Goal: Information Seeking & Learning: Learn about a topic

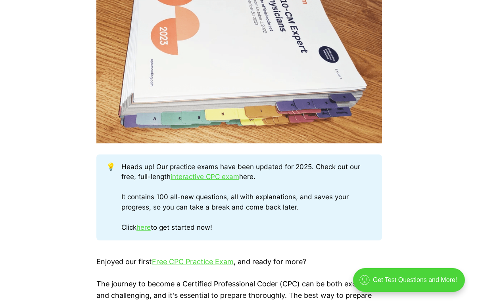
scroll to position [311, 0]
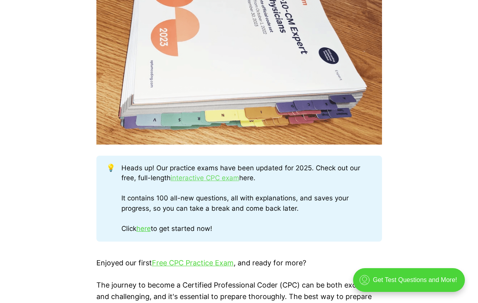
click at [204, 177] on link "interactive CPC exam" at bounding box center [204, 178] width 69 height 8
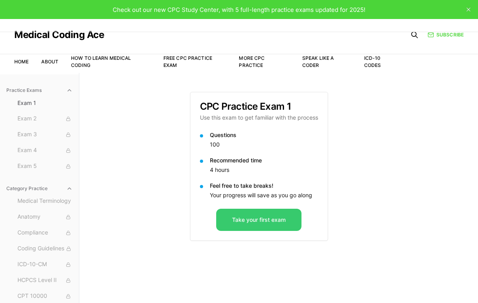
click at [275, 220] on button "Take your first exam" at bounding box center [258, 220] width 85 height 22
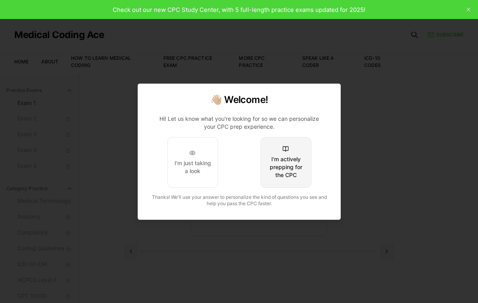
click at [285, 167] on div "I'm actively prepping for the CPC" at bounding box center [285, 167] width 37 height 24
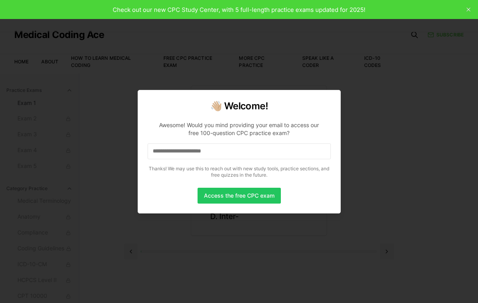
click at [181, 149] on input at bounding box center [238, 151] width 183 height 16
click at [161, 155] on input "*" at bounding box center [238, 151] width 183 height 16
click at [157, 152] on input "**" at bounding box center [238, 151] width 183 height 16
click at [170, 157] on input "***" at bounding box center [238, 151] width 183 height 16
click at [172, 156] on input "****" at bounding box center [238, 151] width 183 height 16
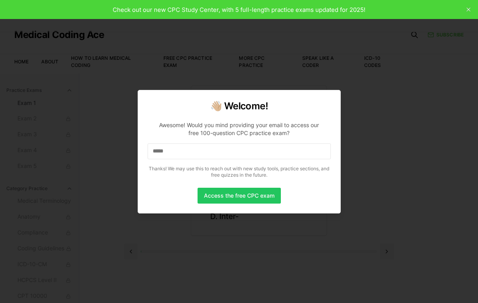
click at [172, 151] on input "*****" at bounding box center [238, 151] width 183 height 16
click at [172, 151] on input "******" at bounding box center [238, 151] width 183 height 16
click at [174, 150] on input "*******" at bounding box center [238, 151] width 183 height 16
click at [180, 149] on input "********" at bounding box center [238, 151] width 183 height 16
click at [180, 149] on input "*********" at bounding box center [238, 151] width 183 height 16
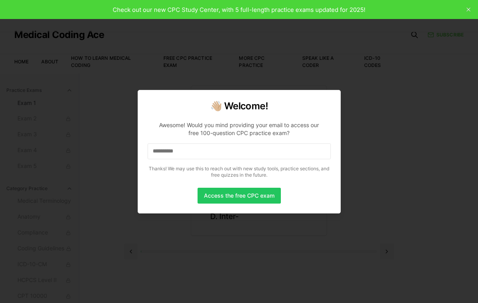
click at [182, 150] on input "**********" at bounding box center [238, 151] width 183 height 16
click at [185, 151] on input "**********" at bounding box center [238, 151] width 183 height 16
click at [197, 149] on input "**********" at bounding box center [238, 151] width 183 height 16
click at [201, 152] on input "**********" at bounding box center [238, 151] width 183 height 16
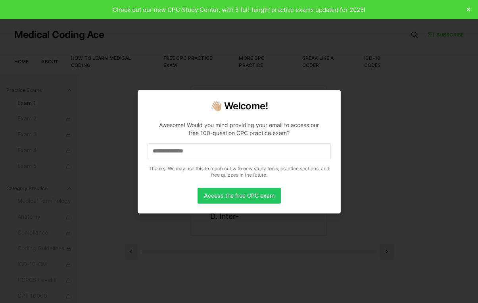
click at [201, 152] on input "**********" at bounding box center [238, 151] width 183 height 16
click at [214, 145] on input "**********" at bounding box center [238, 151] width 183 height 16
click at [210, 151] on input "**********" at bounding box center [238, 151] width 183 height 16
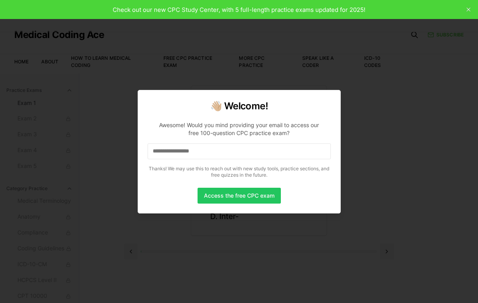
click at [210, 151] on input "**********" at bounding box center [238, 151] width 183 height 16
click at [215, 148] on input "**********" at bounding box center [238, 151] width 183 height 16
click at [167, 188] on div "Access the free CPC exam" at bounding box center [238, 196] width 183 height 16
click at [235, 197] on button "Access the free CPC exam" at bounding box center [238, 196] width 83 height 16
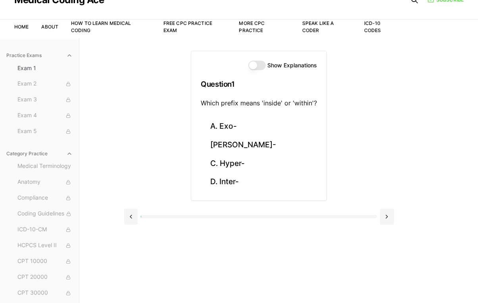
scroll to position [36, 0]
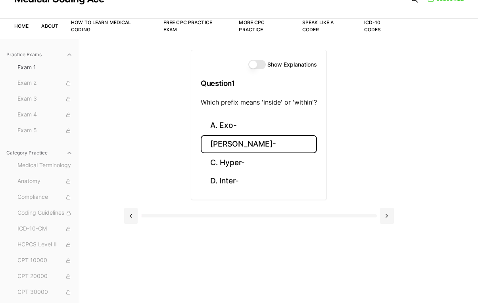
click at [236, 146] on button "[PERSON_NAME]-" at bounding box center [259, 144] width 116 height 19
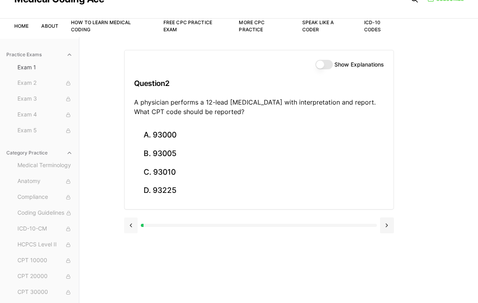
click at [127, 229] on button at bounding box center [131, 226] width 14 height 16
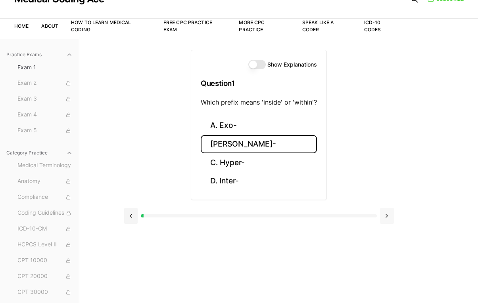
click at [389, 216] on button at bounding box center [387, 216] width 14 height 16
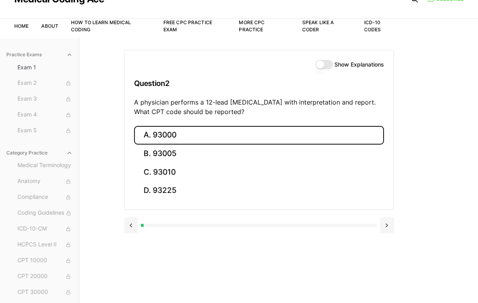
click at [180, 133] on button "A. 93000" at bounding box center [259, 135] width 250 height 19
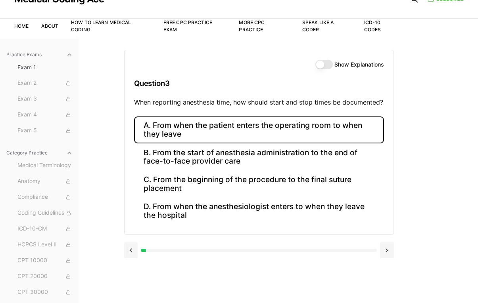
click at [270, 138] on button "A. From when the patient enters the operating room to when they leave" at bounding box center [259, 130] width 250 height 27
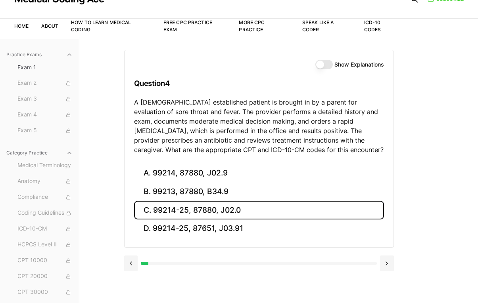
click at [228, 214] on button "C. 99214-25, 87880, J02.0" at bounding box center [259, 210] width 250 height 19
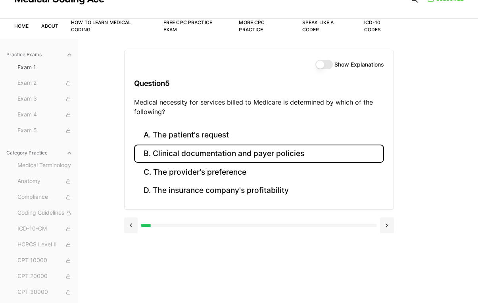
click at [237, 149] on button "B. Clinical documentation and payer policies" at bounding box center [259, 154] width 250 height 19
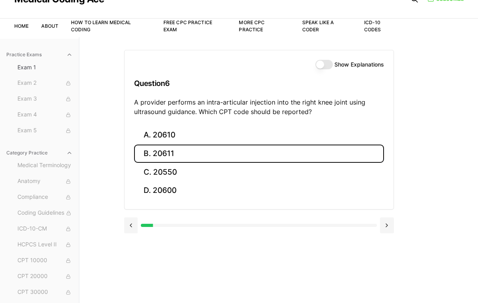
click at [179, 153] on button "B. 20611" at bounding box center [259, 154] width 250 height 19
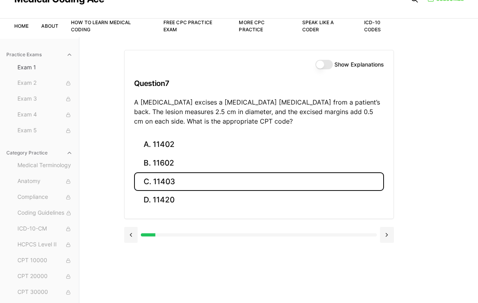
click at [173, 180] on button "C. 11403" at bounding box center [259, 181] width 250 height 19
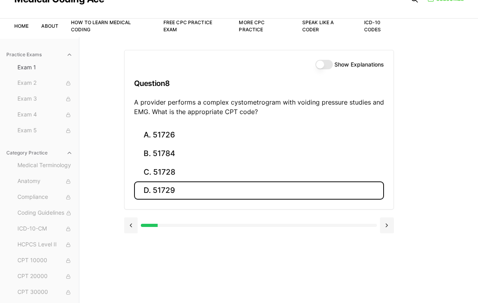
click at [179, 194] on button "D. 51729" at bounding box center [259, 190] width 250 height 19
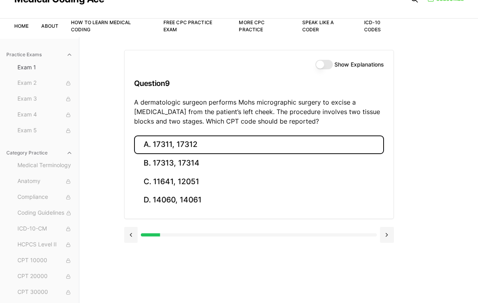
click at [202, 143] on button "A. 17311, 17312" at bounding box center [259, 145] width 250 height 19
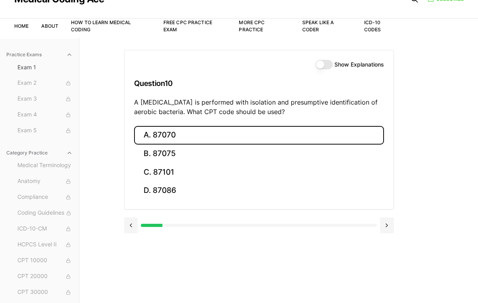
click at [200, 138] on button "A. 87070" at bounding box center [259, 135] width 250 height 19
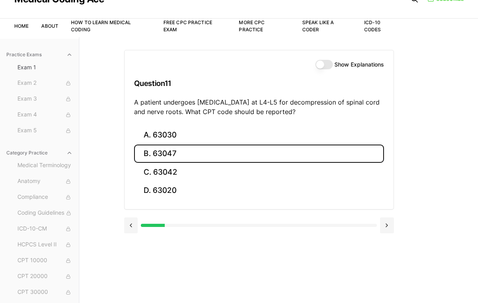
click at [189, 149] on button "B. 63047" at bounding box center [259, 154] width 250 height 19
click at [188, 158] on button "B. Z13.1" at bounding box center [259, 154] width 250 height 19
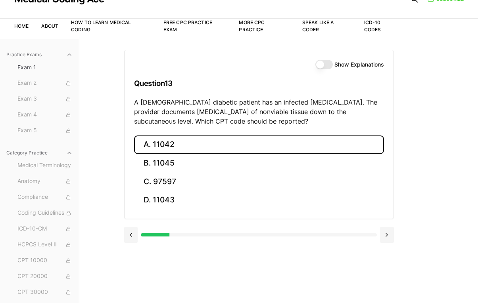
click at [205, 146] on button "A. 11042" at bounding box center [259, 145] width 250 height 19
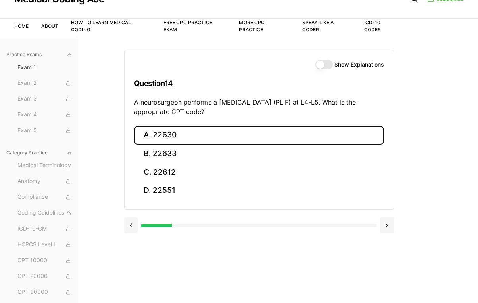
click at [288, 137] on button "A. 22630" at bounding box center [259, 135] width 250 height 19
click at [327, 132] on button "A. R91.8" at bounding box center [259, 135] width 250 height 19
click at [325, 137] on button "A. 62270" at bounding box center [259, 135] width 250 height 19
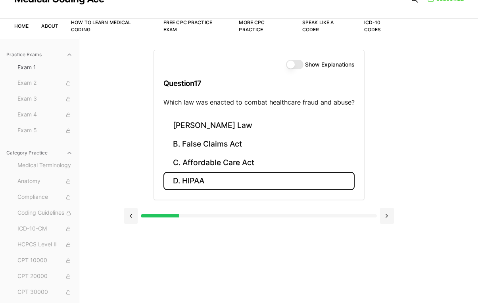
click at [250, 180] on button "D. HIPAA" at bounding box center [258, 181] width 191 height 19
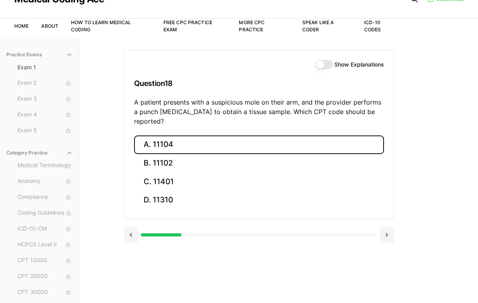
click at [307, 136] on button "A. 11104" at bounding box center [259, 145] width 250 height 19
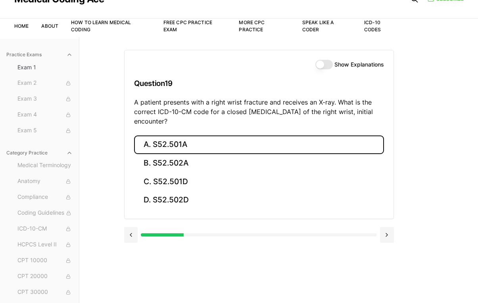
click at [302, 146] on button "A. S52.501A" at bounding box center [259, 145] width 250 height 19
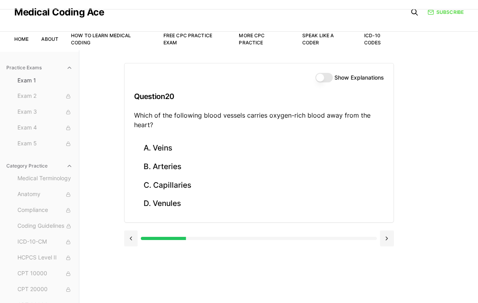
scroll to position [26, 0]
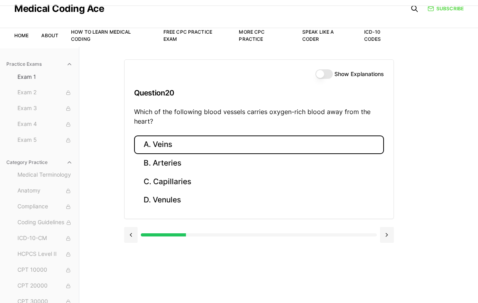
click at [203, 145] on button "A. Veins" at bounding box center [259, 145] width 250 height 19
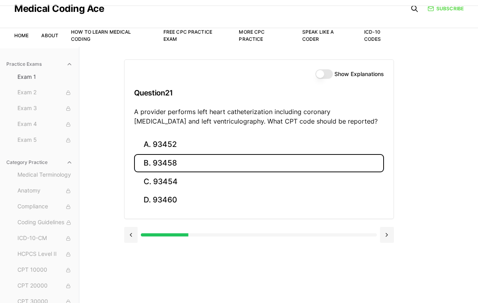
click at [192, 167] on button "B. 93458" at bounding box center [259, 163] width 250 height 19
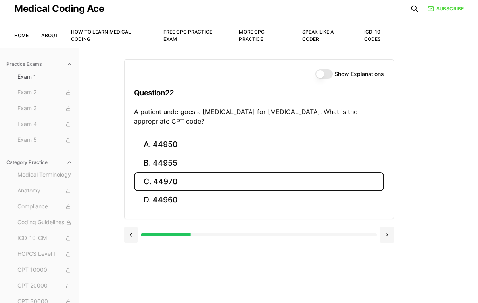
click at [182, 183] on button "C. 44970" at bounding box center [259, 181] width 250 height 19
click at [211, 178] on button "C. 95909" at bounding box center [259, 181] width 250 height 19
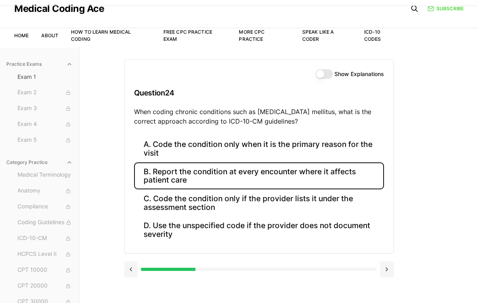
click at [275, 176] on button "B. Report the condition at every encounter where it affects patient care" at bounding box center [259, 175] width 250 height 27
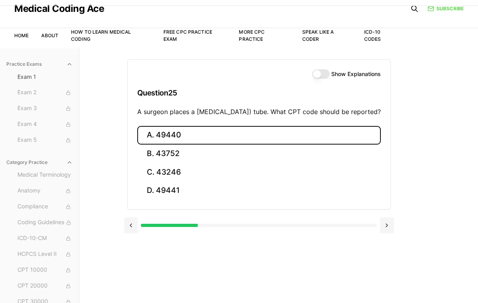
click at [254, 141] on button "A. 49440" at bounding box center [258, 135] width 243 height 19
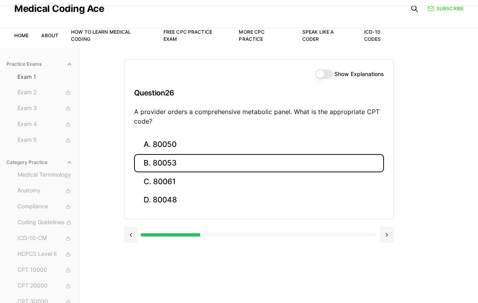
click at [170, 162] on button "B. 80053" at bounding box center [259, 163] width 250 height 19
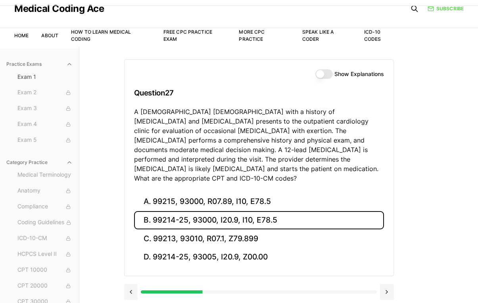
click at [287, 211] on button "B. 99214-25, 93000, I20.9, I10, E78.5" at bounding box center [259, 220] width 250 height 19
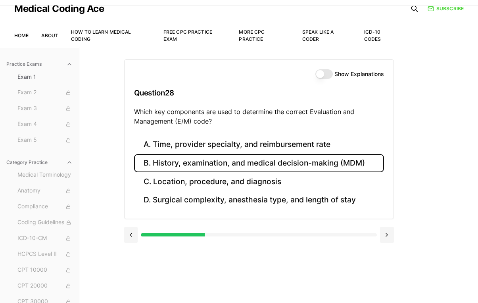
click at [325, 164] on button "B. History, examination, and medical decision-making (MDM)" at bounding box center [259, 163] width 250 height 19
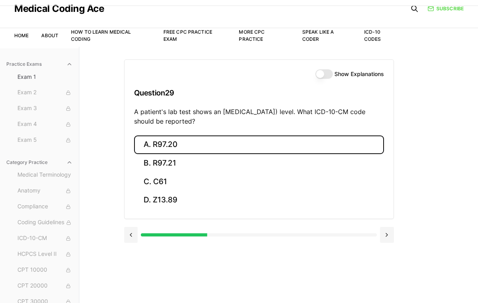
click at [266, 151] on button "A. R97.20" at bounding box center [259, 145] width 250 height 19
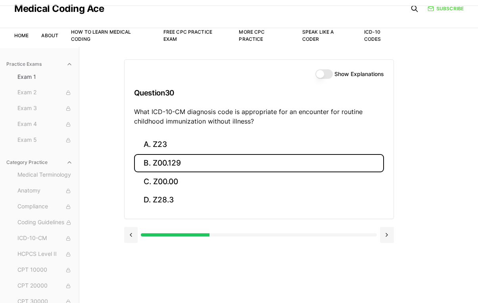
click at [264, 159] on button "B. Z00.129" at bounding box center [259, 163] width 250 height 19
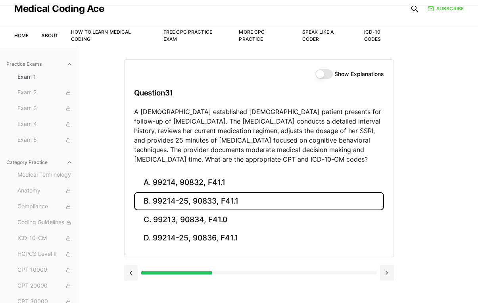
click at [238, 204] on button "B. 99214-25, 90833, F41.1" at bounding box center [259, 201] width 250 height 19
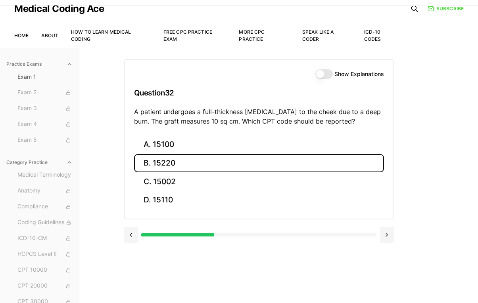
click at [288, 164] on button "B. 15220" at bounding box center [259, 163] width 250 height 19
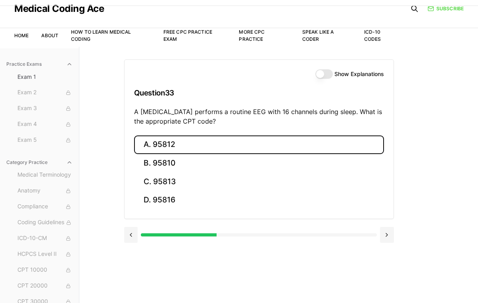
click at [270, 149] on button "A. 95812" at bounding box center [259, 145] width 250 height 19
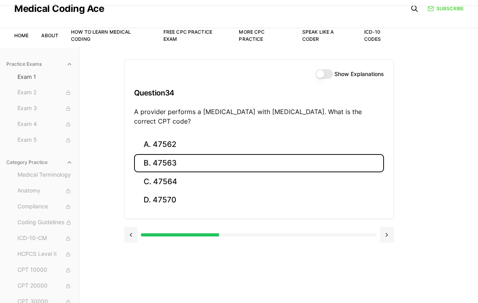
click at [270, 164] on button "B. 47563" at bounding box center [259, 163] width 250 height 19
click at [269, 160] on button "B. 58561" at bounding box center [259, 163] width 250 height 19
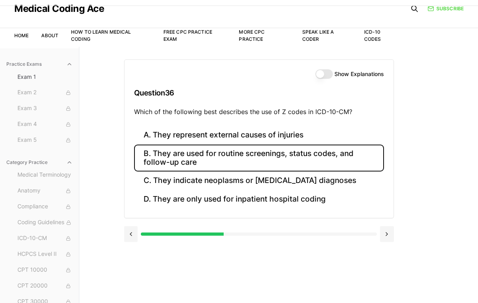
click at [234, 157] on button "B. They are used for routine screenings, status codes, and follow-up care" at bounding box center [259, 158] width 250 height 27
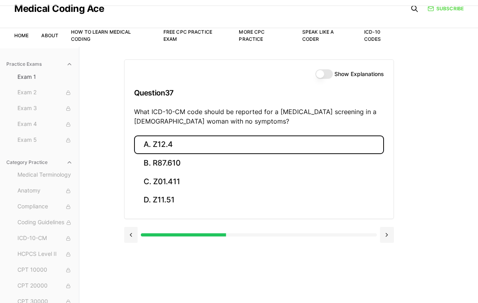
click at [172, 147] on button "A. Z12.4" at bounding box center [259, 145] width 250 height 19
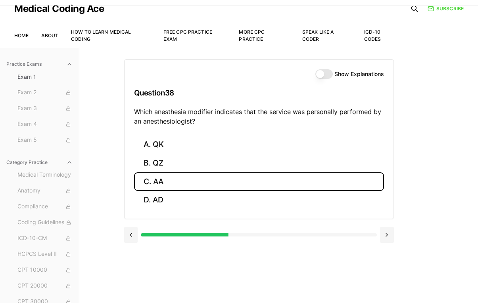
click at [164, 178] on button "C. AA" at bounding box center [259, 181] width 250 height 19
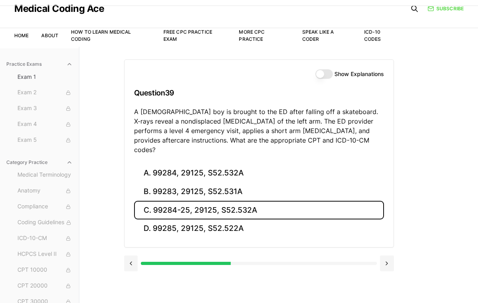
click at [295, 202] on button "C. 99284-25, 29125, S52.532A" at bounding box center [259, 210] width 250 height 19
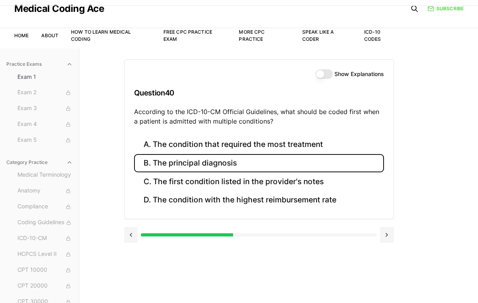
click at [299, 162] on button "B. The principal diagnosis" at bounding box center [259, 163] width 250 height 19
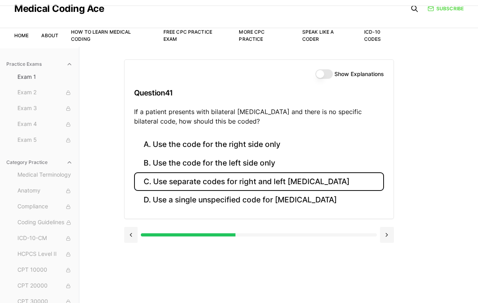
click at [348, 183] on button "C. Use separate codes for right and left [MEDICAL_DATA]" at bounding box center [259, 181] width 250 height 19
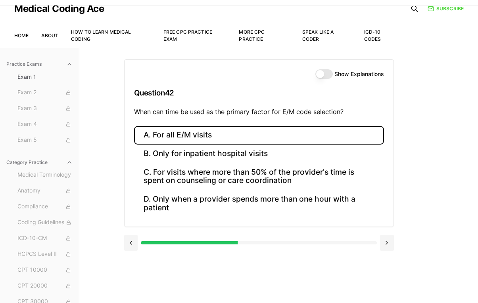
click at [318, 138] on button "A. For all E/M visits" at bounding box center [259, 135] width 250 height 19
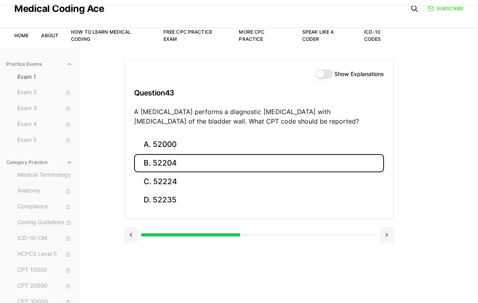
click at [306, 159] on button "B. 52204" at bounding box center [259, 163] width 250 height 19
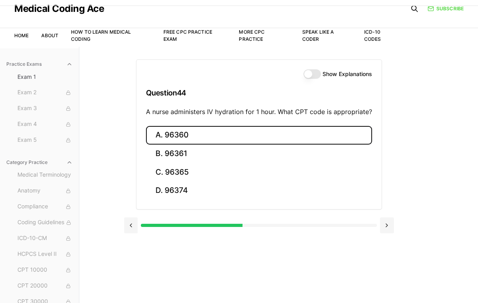
click at [192, 135] on button "A. 96360" at bounding box center [259, 135] width 226 height 19
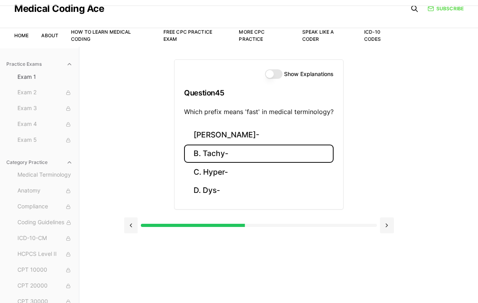
click at [229, 155] on button "B. Tachy-" at bounding box center [258, 154] width 149 height 19
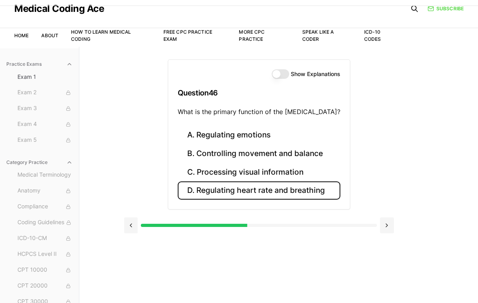
click at [248, 193] on button "D. Regulating heart rate and breathing" at bounding box center [259, 190] width 162 height 19
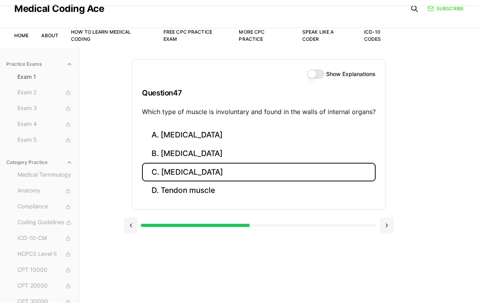
click at [245, 175] on button "C. [MEDICAL_DATA]" at bounding box center [258, 172] width 233 height 19
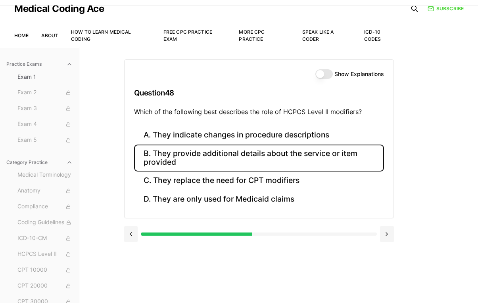
click at [321, 156] on button "B. They provide additional details about the service or item provided" at bounding box center [259, 158] width 250 height 27
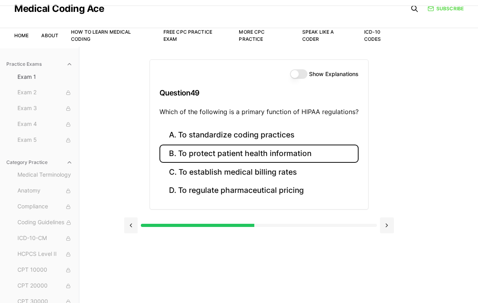
click at [297, 153] on button "B. To protect patient health information" at bounding box center [258, 154] width 199 height 19
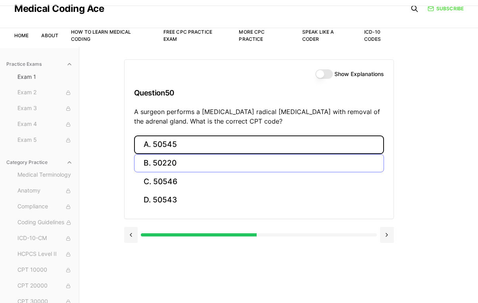
click at [297, 153] on button "A. 50545" at bounding box center [259, 145] width 250 height 19
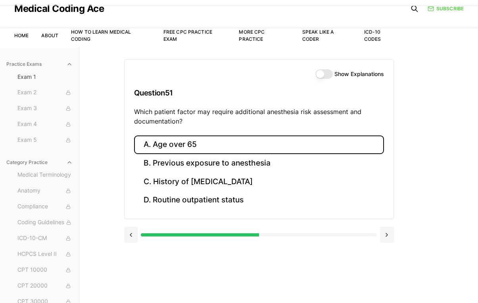
click at [189, 145] on button "A. Age over 65" at bounding box center [259, 145] width 250 height 19
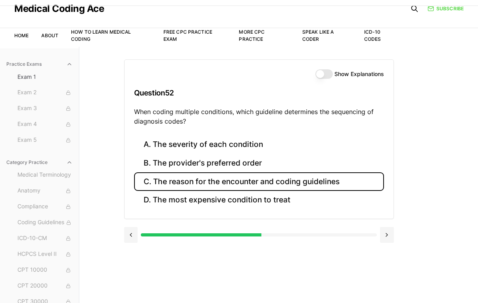
click at [254, 184] on button "C. The reason for the encounter and coding guidelines" at bounding box center [259, 181] width 250 height 19
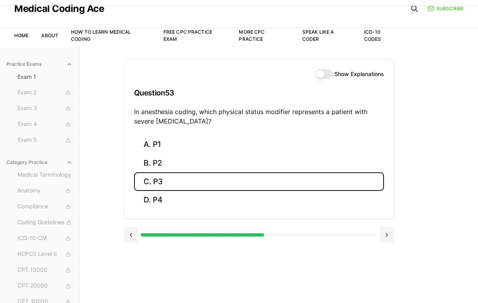
click at [215, 183] on button "C. P3" at bounding box center [259, 181] width 250 height 19
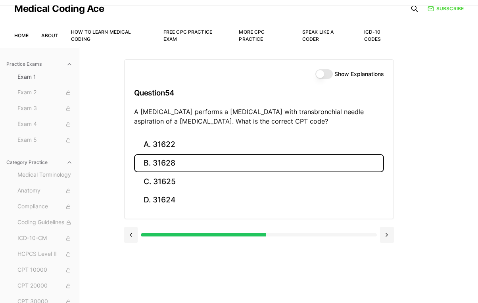
click at [262, 168] on button "B. 31628" at bounding box center [259, 163] width 250 height 19
click at [256, 160] on button "B. 74177" at bounding box center [259, 163] width 250 height 19
click at [263, 164] on button "B. 71046" at bounding box center [259, 163] width 250 height 19
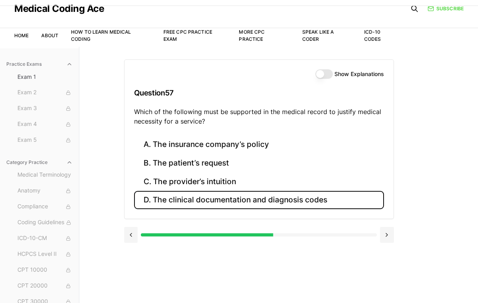
click at [248, 205] on button "D. The clinical documentation and diagnosis codes" at bounding box center [259, 200] width 250 height 19
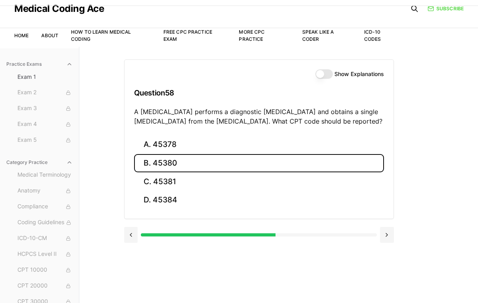
click at [233, 167] on button "B. 45380" at bounding box center [259, 163] width 250 height 19
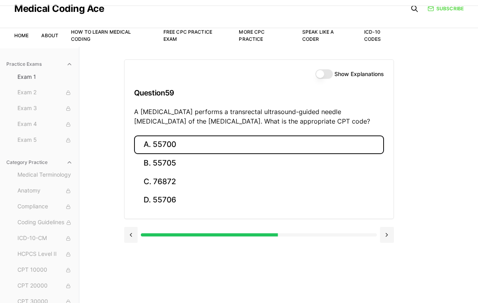
click at [287, 142] on button "A. 55700" at bounding box center [259, 145] width 250 height 19
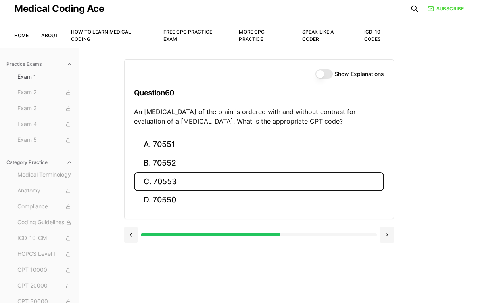
click at [281, 181] on button "C. 70553" at bounding box center [259, 181] width 250 height 19
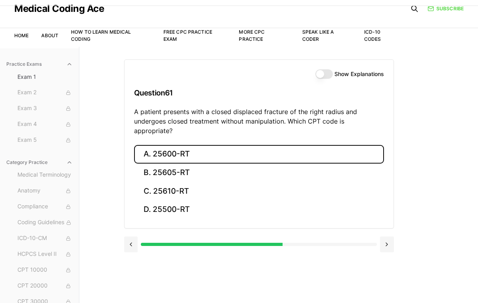
click at [241, 149] on button "A. 25600-RT" at bounding box center [259, 154] width 250 height 19
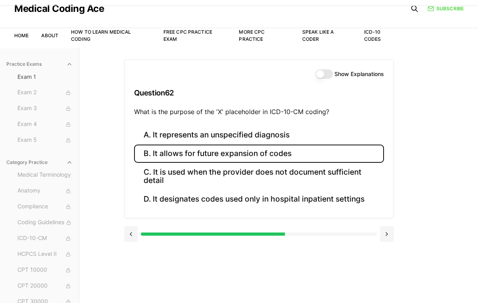
click at [259, 155] on button "B. It allows for future expansion of codes" at bounding box center [259, 154] width 250 height 19
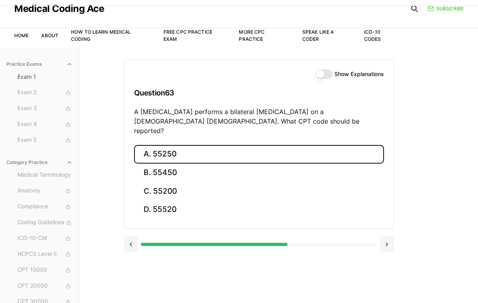
click at [248, 145] on button "A. 55250" at bounding box center [259, 154] width 250 height 19
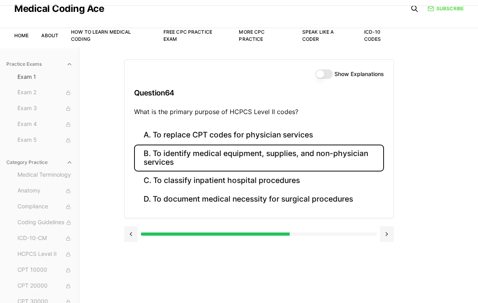
click at [269, 159] on button "B. To identify medical equipment, supplies, and non-physician services" at bounding box center [259, 158] width 250 height 27
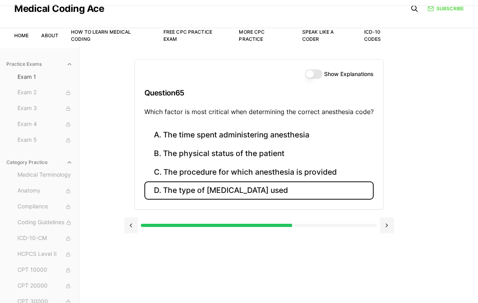
click at [296, 187] on button "D. The type of [MEDICAL_DATA] used" at bounding box center [258, 190] width 229 height 19
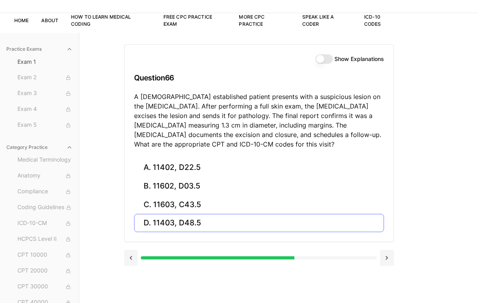
scroll to position [53, 0]
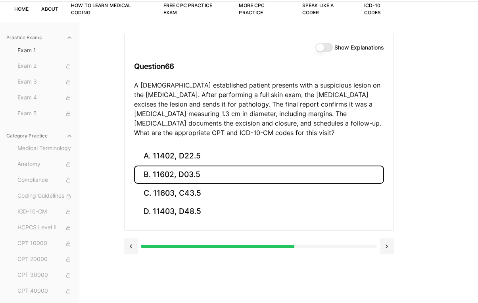
click at [218, 174] on button "B. 11602, D03.5" at bounding box center [259, 175] width 250 height 19
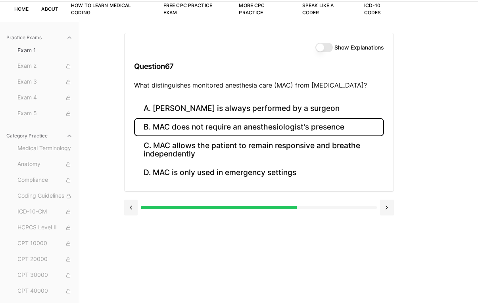
click at [357, 127] on button "B. MAC does not require an anesthesiologist's presence" at bounding box center [259, 127] width 250 height 19
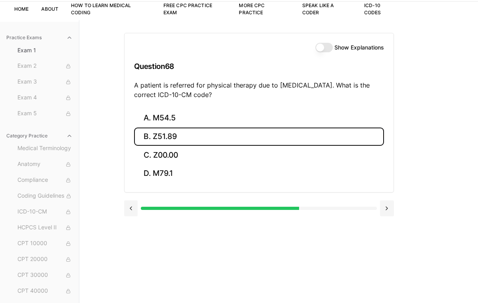
click at [357, 128] on button "B. Z51.89" at bounding box center [259, 137] width 250 height 19
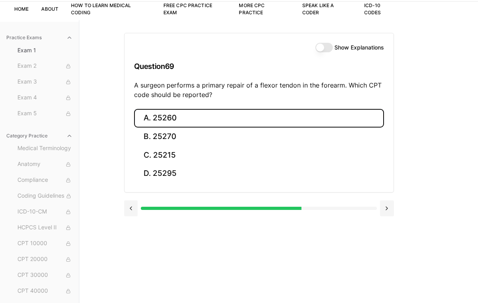
click at [327, 120] on button "A. 25260" at bounding box center [259, 118] width 250 height 19
click at [327, 120] on button "A. 61312" at bounding box center [259, 118] width 250 height 19
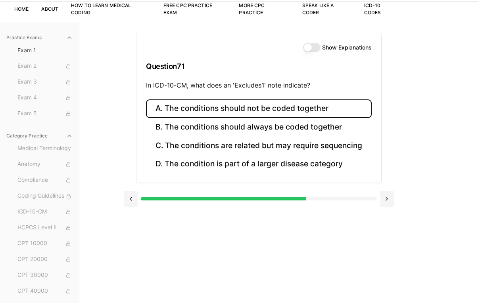
click at [260, 109] on button "A. The conditions should not be coded together" at bounding box center [258, 108] width 225 height 19
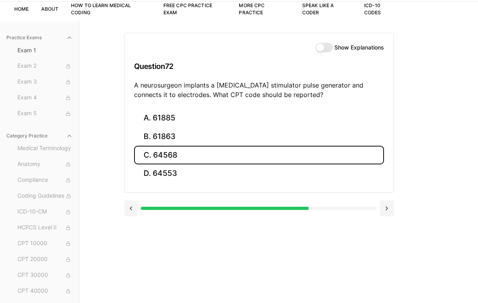
click at [193, 157] on button "C. 64568" at bounding box center [259, 155] width 250 height 19
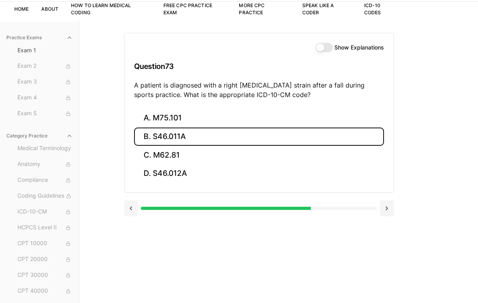
click at [319, 138] on button "B. S46.011A" at bounding box center [259, 137] width 250 height 19
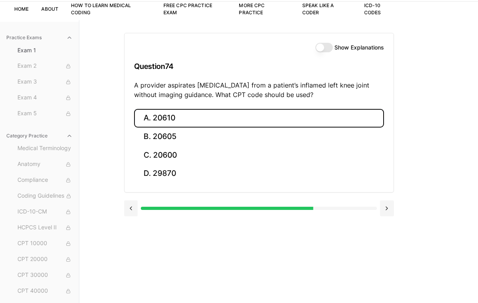
click at [311, 119] on button "A. 20610" at bounding box center [259, 118] width 250 height 19
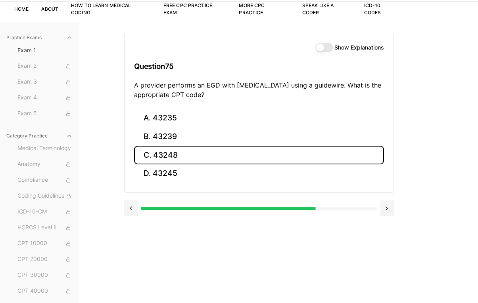
click at [288, 154] on button "C. 43248" at bounding box center [259, 155] width 250 height 19
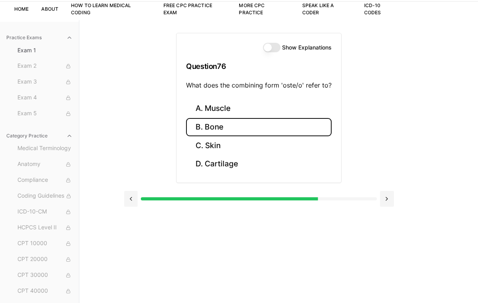
click at [281, 129] on button "B. Bone" at bounding box center [258, 127] width 145 height 19
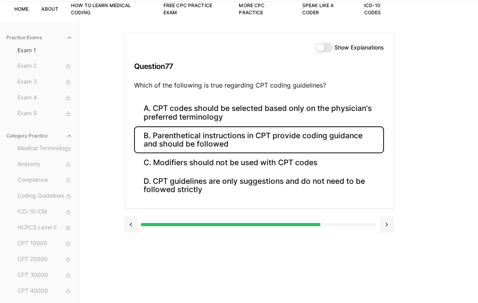
click at [250, 146] on button "B. Parenthetical instructions in CPT provide coding guidance and should be foll…" at bounding box center [259, 139] width 250 height 27
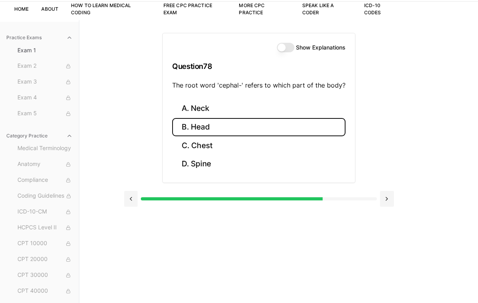
click at [204, 125] on button "B. Head" at bounding box center [258, 127] width 173 height 19
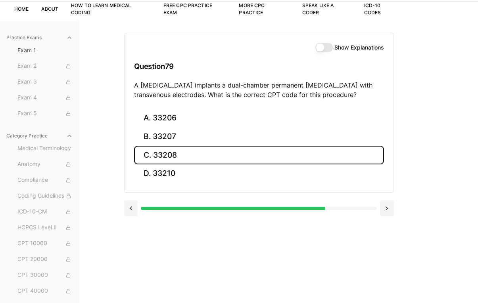
click at [177, 153] on button "C. 33208" at bounding box center [259, 155] width 250 height 19
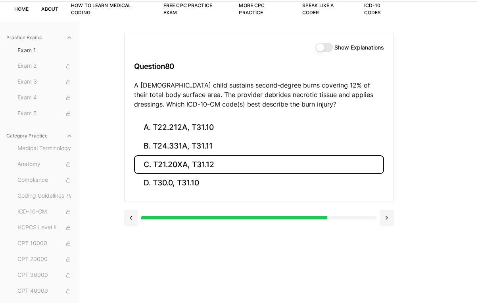
click at [243, 161] on button "C. T21.20XA, T31.12" at bounding box center [259, 164] width 250 height 19
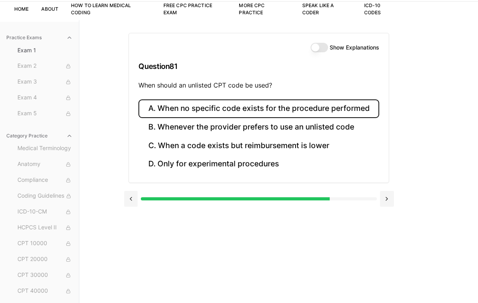
click at [235, 113] on button "A. When no specific code exists for the procedure performed" at bounding box center [258, 108] width 240 height 19
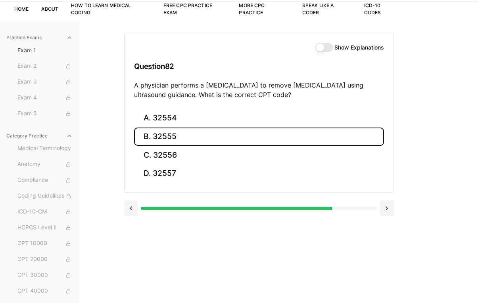
click at [285, 134] on button "B. 32555" at bounding box center [259, 137] width 250 height 19
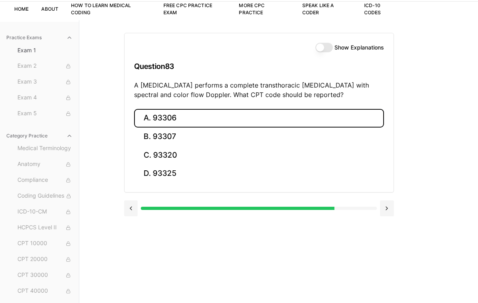
click at [177, 117] on button "A. 93306" at bounding box center [259, 118] width 250 height 19
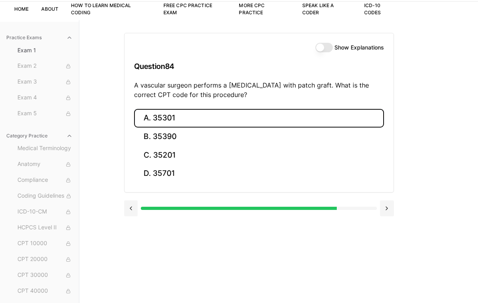
click at [264, 120] on button "A. 35301" at bounding box center [259, 118] width 250 height 19
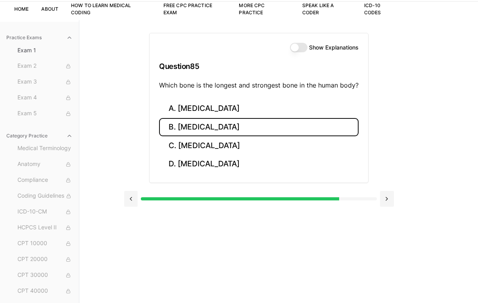
click at [251, 129] on button "B. [MEDICAL_DATA]" at bounding box center [258, 127] width 199 height 19
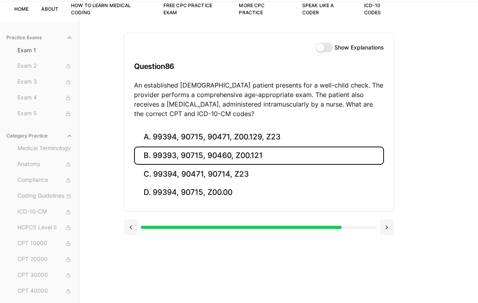
click at [242, 160] on button "B. 99393, 90715, 90460, Z00.121" at bounding box center [259, 156] width 250 height 19
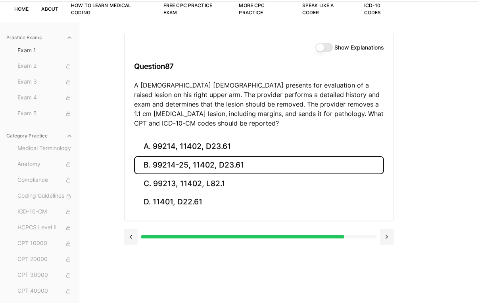
click at [253, 166] on button "B. 99214-25, 11402, D23.61" at bounding box center [259, 165] width 250 height 19
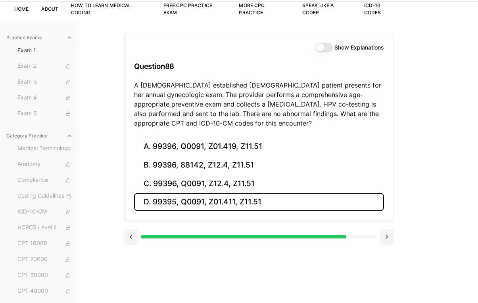
click at [267, 203] on button "D. 99395, Q0091, Z01.411, Z11.51" at bounding box center [259, 202] width 250 height 19
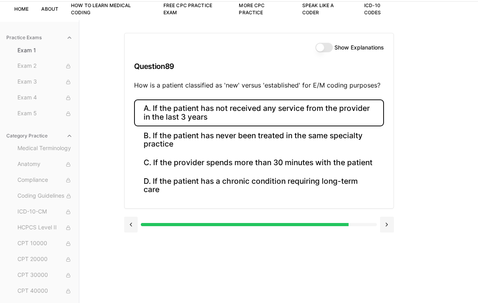
click at [273, 118] on button "A. If the patient has not received any service from the provider in the last 3 …" at bounding box center [259, 112] width 250 height 27
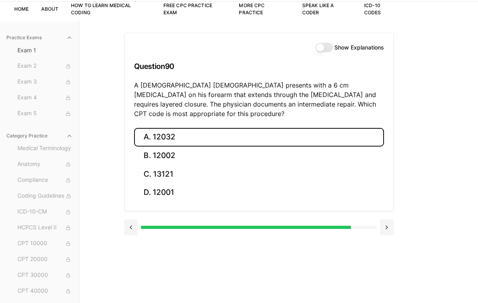
click at [190, 130] on button "A. 12032" at bounding box center [259, 137] width 250 height 19
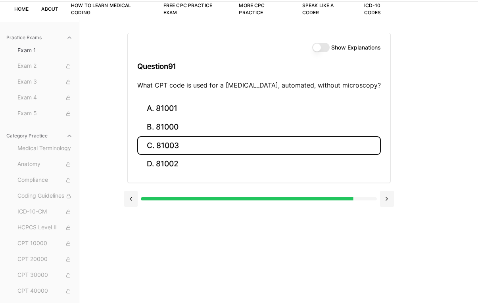
click at [204, 144] on button "C. 81003" at bounding box center [258, 145] width 243 height 19
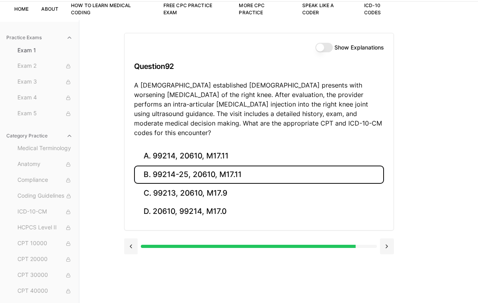
click at [204, 166] on button "B. 99214-25, 20610, M17.11" at bounding box center [259, 175] width 250 height 19
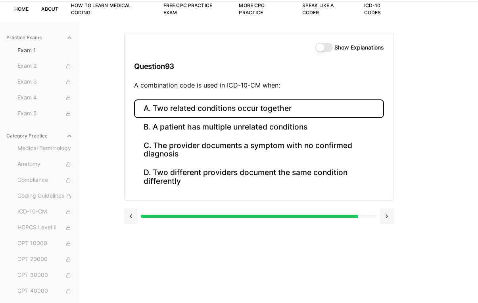
click at [310, 108] on button "A. Two related conditions occur together" at bounding box center [259, 108] width 250 height 19
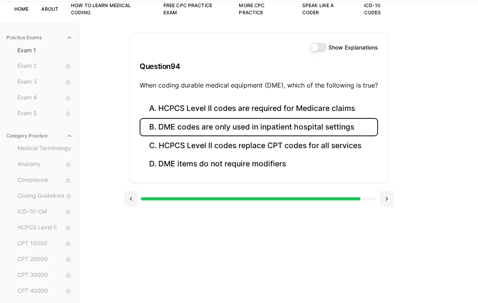
click at [367, 128] on button "B. DME codes are only used in inpatient hospital settings" at bounding box center [258, 127] width 238 height 19
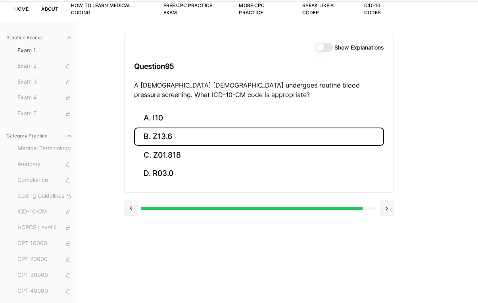
click at [287, 134] on button "B. Z13.6" at bounding box center [259, 137] width 250 height 19
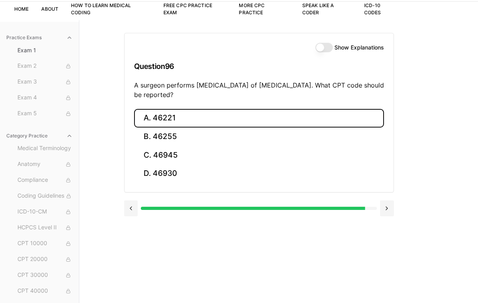
click at [288, 113] on button "A. 46221" at bounding box center [259, 118] width 250 height 19
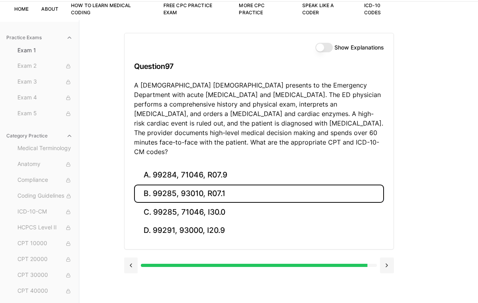
click at [233, 186] on button "B. 99285, 93010, R07.1" at bounding box center [259, 194] width 250 height 19
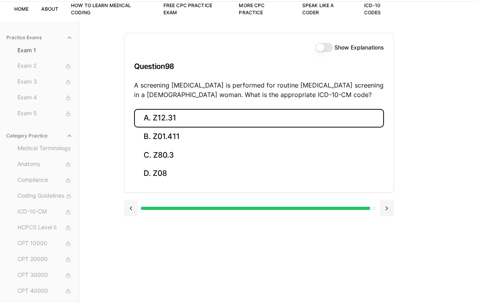
click at [207, 117] on button "A. Z12.31" at bounding box center [259, 118] width 250 height 19
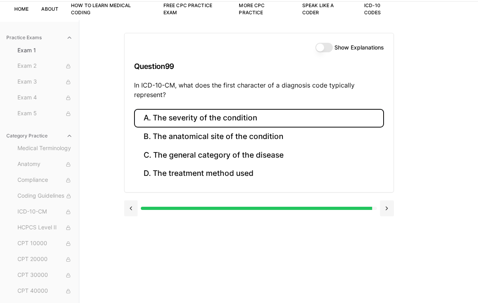
click at [238, 123] on button "A. The severity of the condition" at bounding box center [259, 118] width 250 height 19
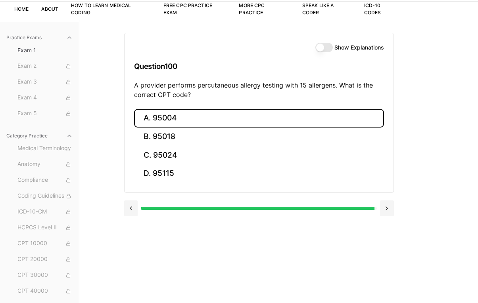
click at [238, 123] on button "A. 95004" at bounding box center [259, 118] width 250 height 19
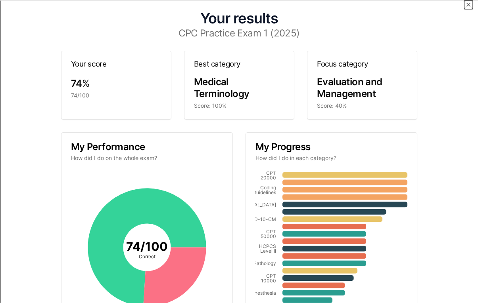
scroll to position [0, 0]
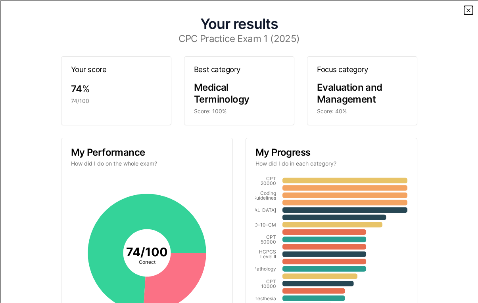
click at [469, 10] on icon "button" at bounding box center [467, 10] width 6 height 6
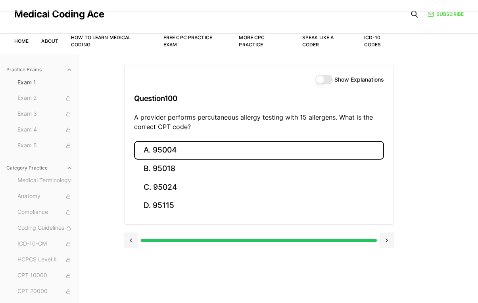
scroll to position [32, 0]
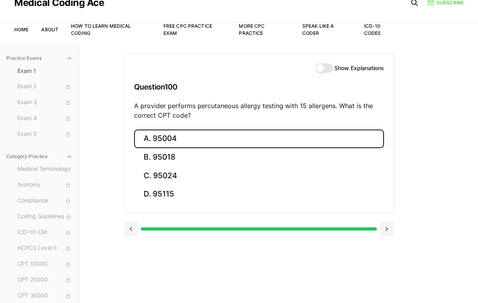
click at [325, 69] on button "Show Explanations" at bounding box center [323, 68] width 17 height 10
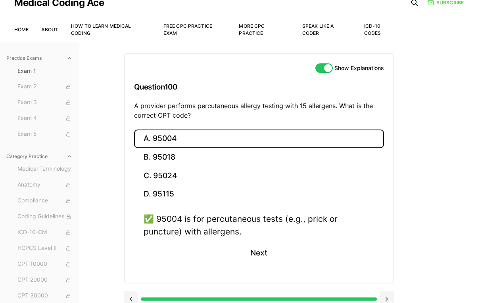
click at [325, 69] on button "Show Explanations" at bounding box center [323, 68] width 17 height 10
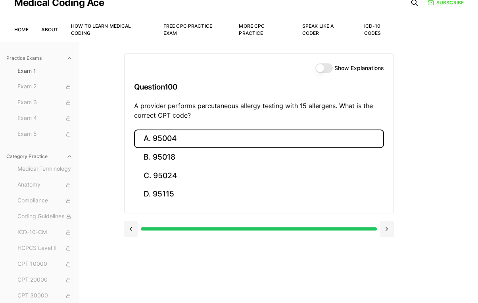
click at [321, 67] on button "Show Explanations" at bounding box center [323, 68] width 17 height 10
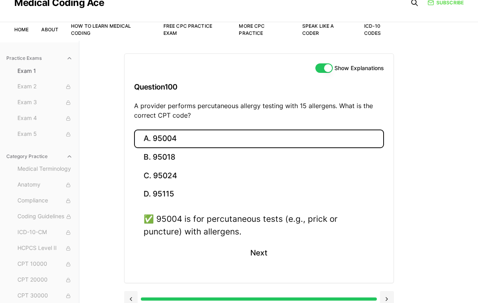
click at [321, 67] on button "Show Explanations" at bounding box center [323, 68] width 17 height 10
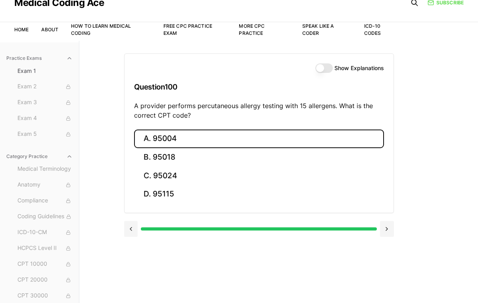
scroll to position [73, 0]
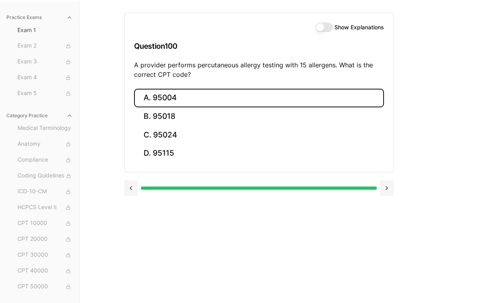
click at [143, 189] on div at bounding box center [258, 188] width 235 height 3
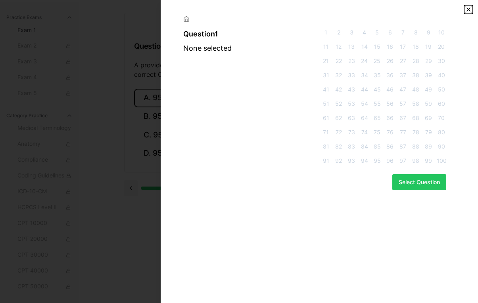
click at [468, 6] on icon "button" at bounding box center [468, 9] width 6 height 6
